Goal: Task Accomplishment & Management: Complete application form

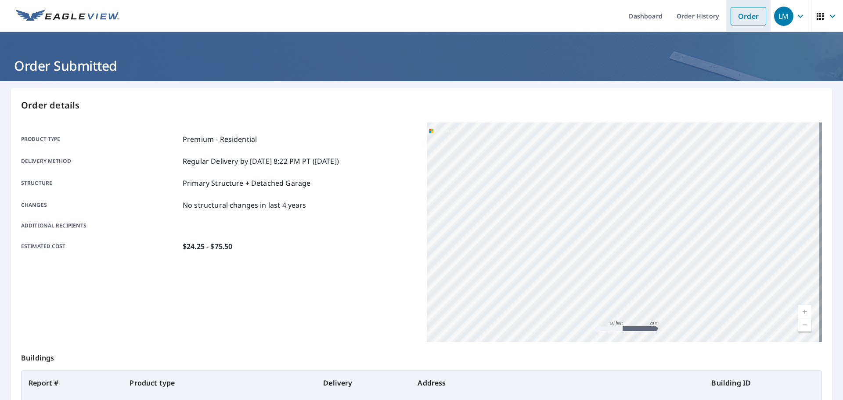
click at [741, 18] on link "Order" at bounding box center [749, 16] width 36 height 18
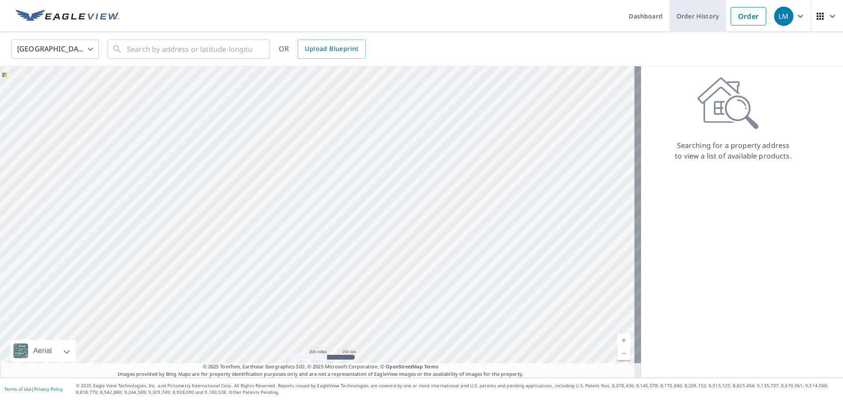
click at [688, 21] on link "Order History" at bounding box center [698, 16] width 57 height 32
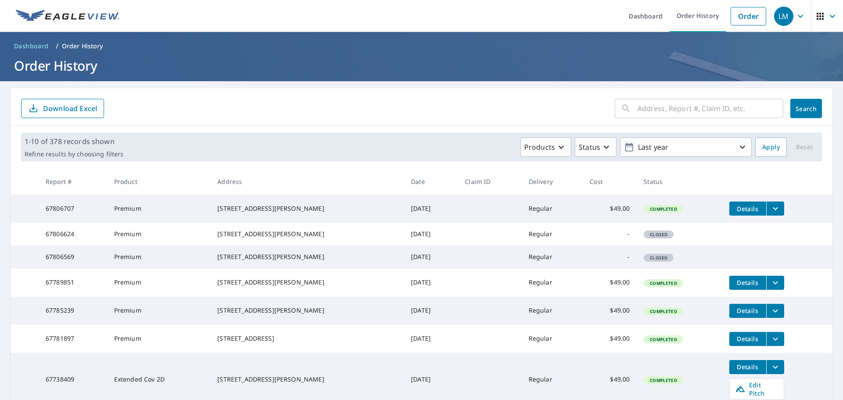
click at [653, 112] on input "text" at bounding box center [711, 108] width 146 height 25
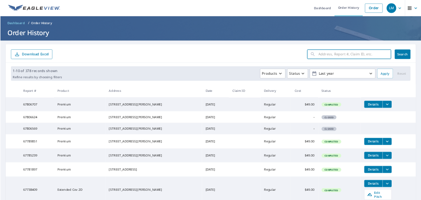
paste input "[URL][DOMAIN_NAME]"
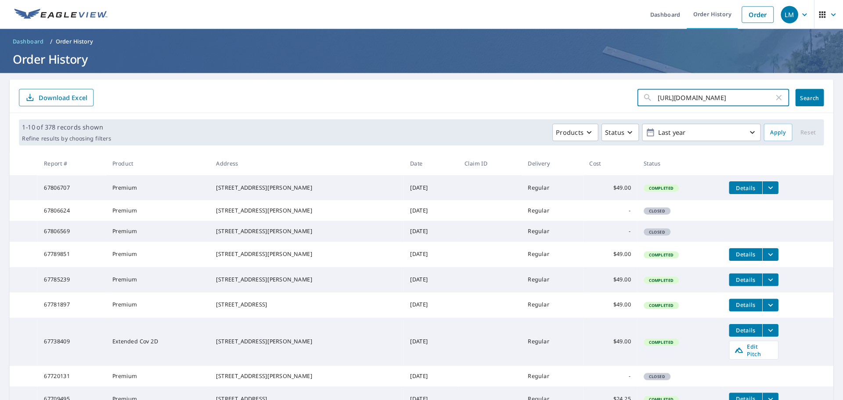
scroll to position [0, 39]
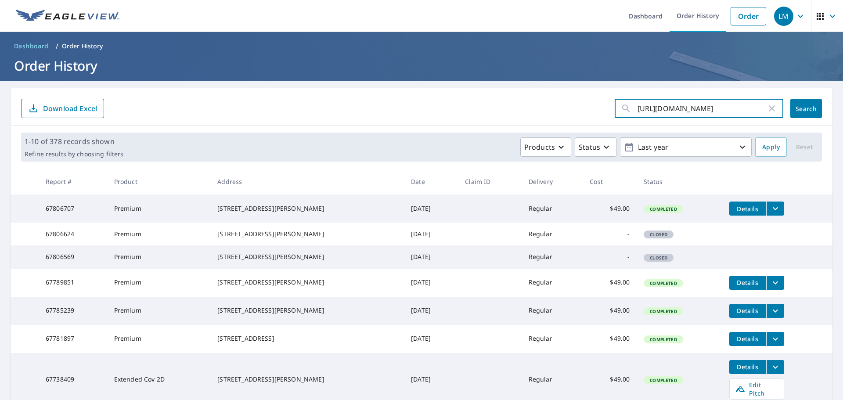
type input "[URL][DOMAIN_NAME]"
click at [767, 107] on icon "button" at bounding box center [772, 108] width 11 height 11
click at [695, 112] on input "text" at bounding box center [711, 108] width 146 height 25
paste input "[STREET_ADDRESS][US_STATE]"
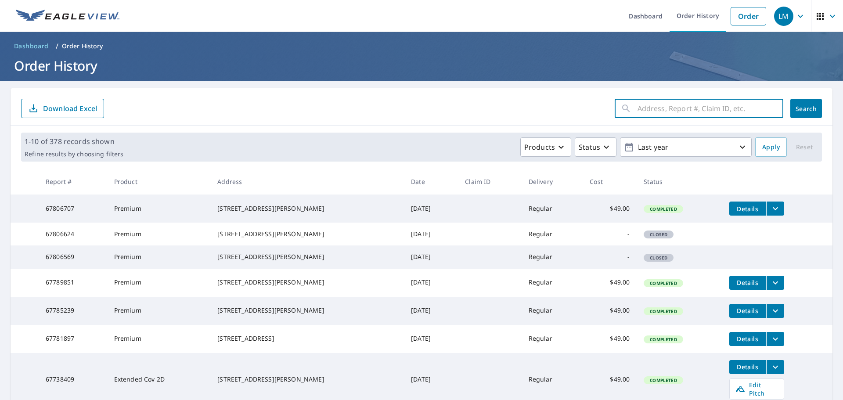
type input "[STREET_ADDRESS][US_STATE]"
click button "Search" at bounding box center [806, 108] width 32 height 19
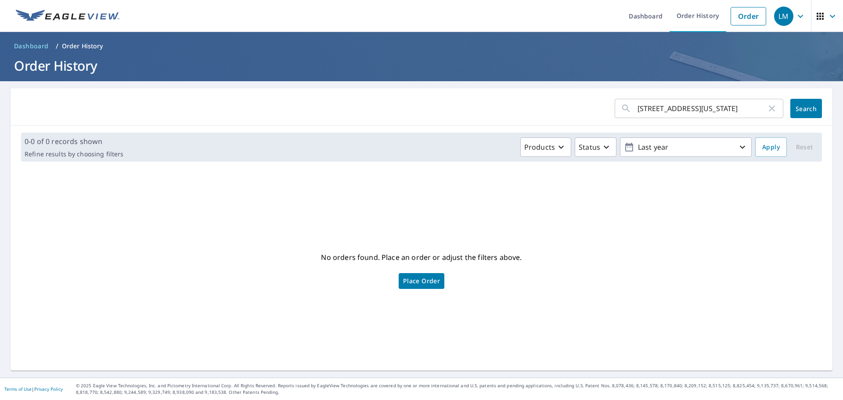
click at [638, 105] on input "[STREET_ADDRESS][US_STATE]" at bounding box center [702, 108] width 129 height 25
type input "[STREET_ADDRESS][US_STATE]"
click at [797, 111] on span "Search" at bounding box center [806, 108] width 18 height 8
click at [426, 283] on span "Place Order" at bounding box center [421, 281] width 37 height 4
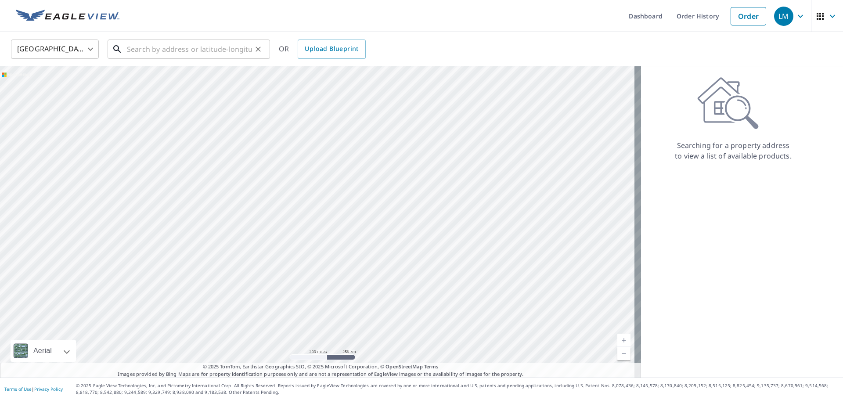
click at [216, 59] on div "​" at bounding box center [189, 49] width 162 height 19
paste input "10965 Glenoaks Blvd, Los Angeles, California 9133"
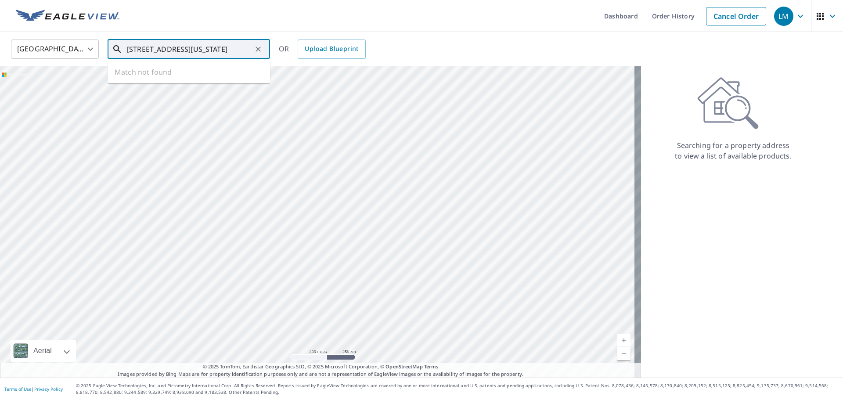
scroll to position [0, 45]
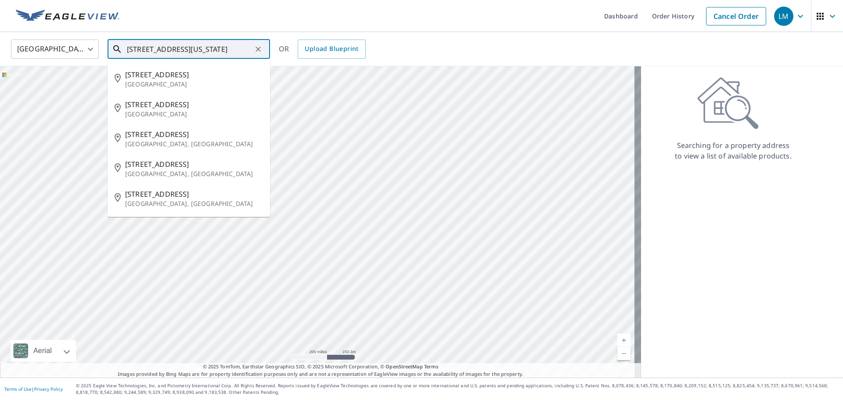
type input "10965 Glenoaks Blvd, Los Angeles, California 9133"
